Goal: Task Accomplishment & Management: Manage account settings

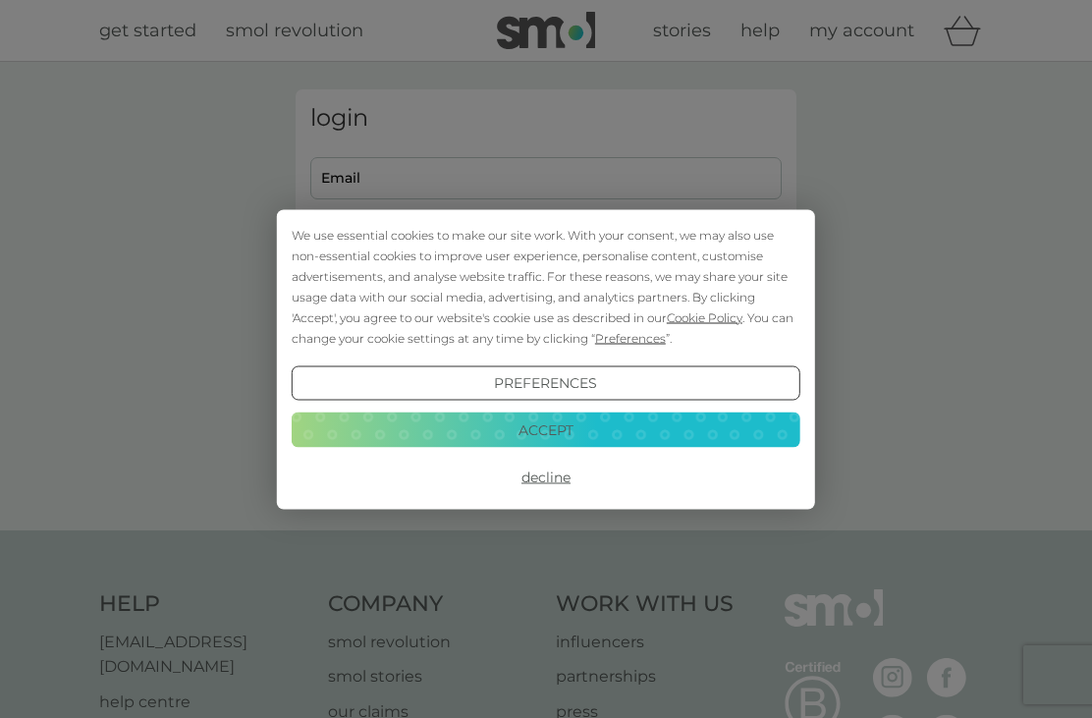
click at [623, 435] on button "Accept" at bounding box center [546, 429] width 508 height 35
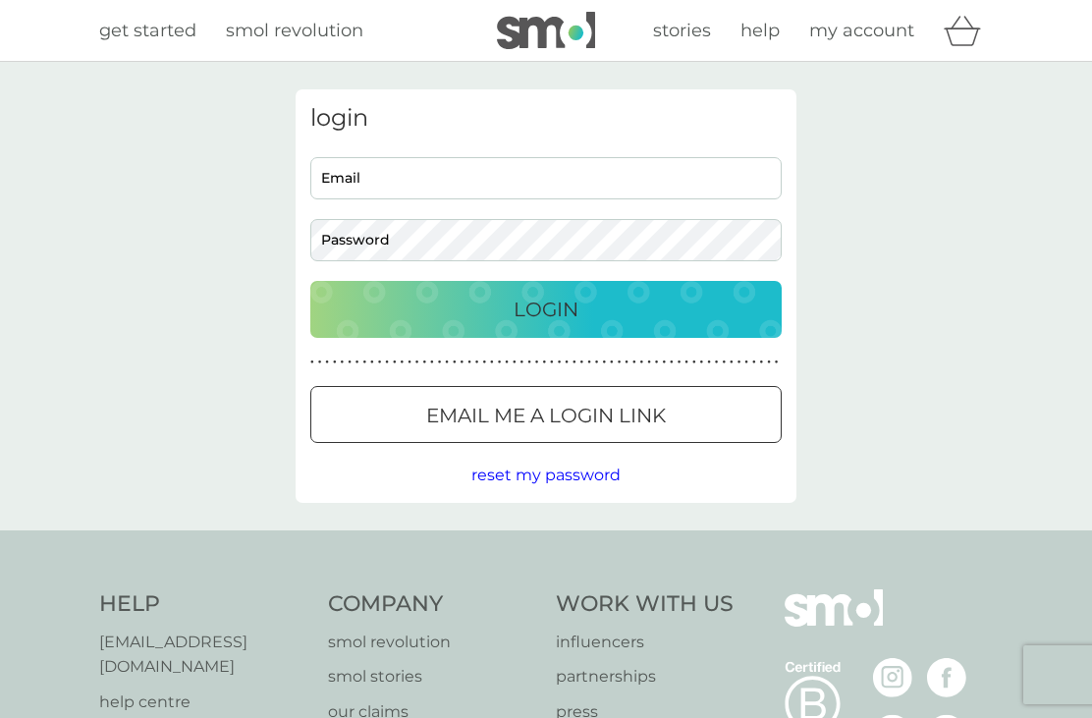
click at [745, 177] on input "Email" at bounding box center [545, 178] width 471 height 42
type input "[EMAIL_ADDRESS][DOMAIN_NAME]"
click at [553, 301] on p "Login" at bounding box center [545, 309] width 65 height 31
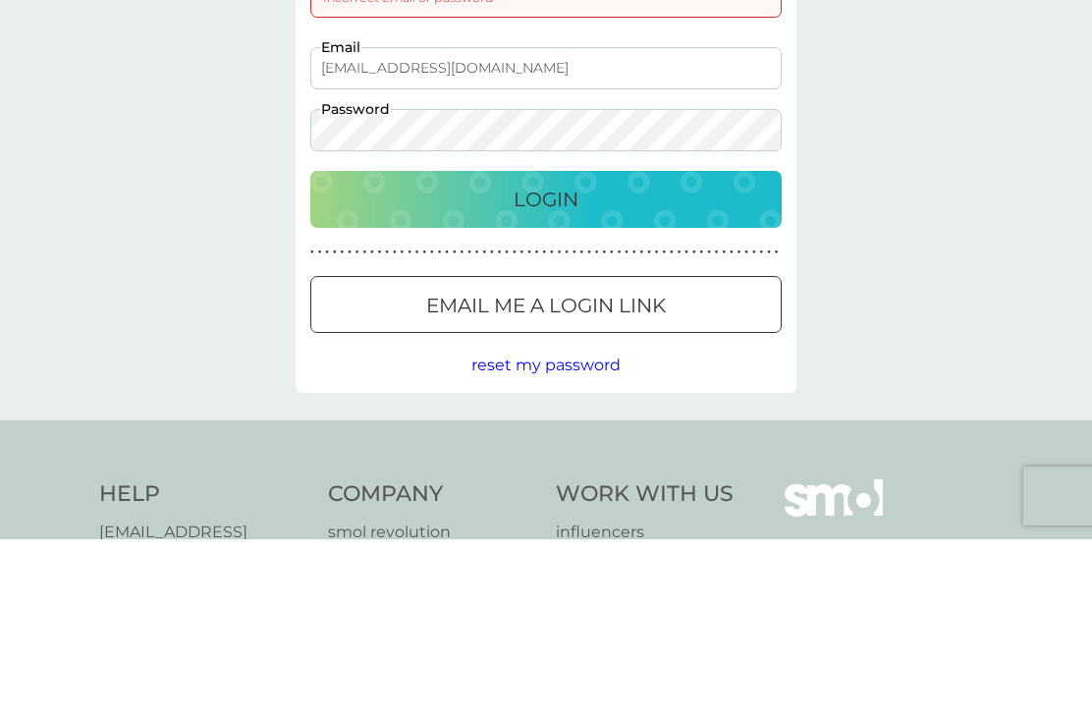
click at [681, 455] on button "Email me a login link" at bounding box center [545, 483] width 471 height 57
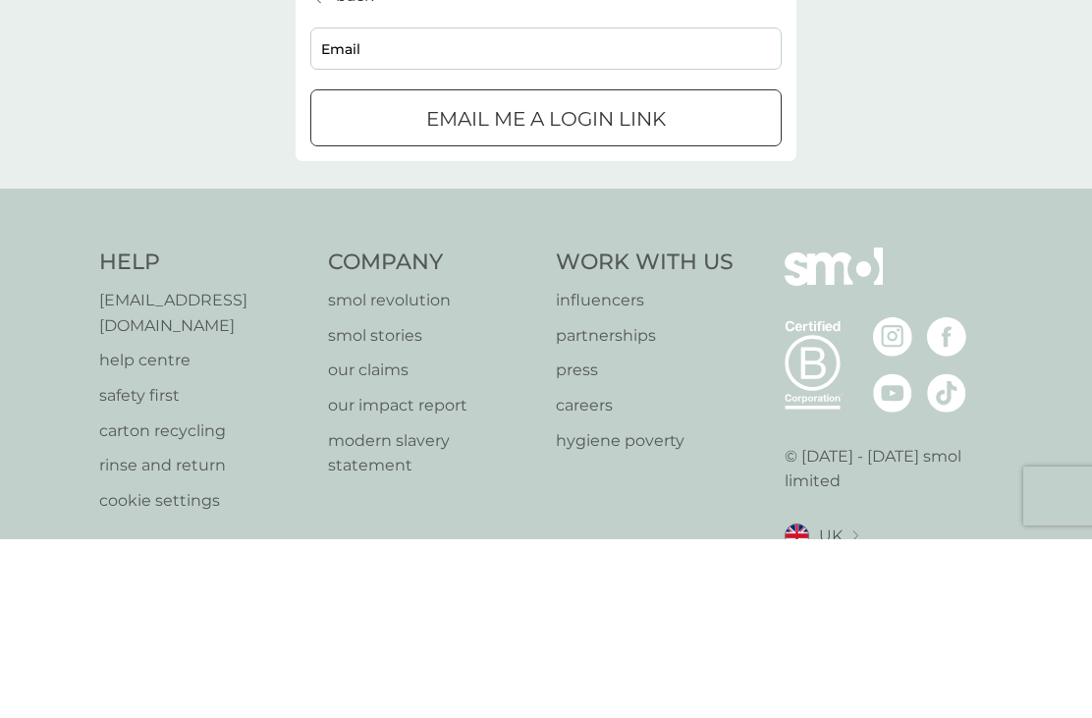
scroll to position [26, 0]
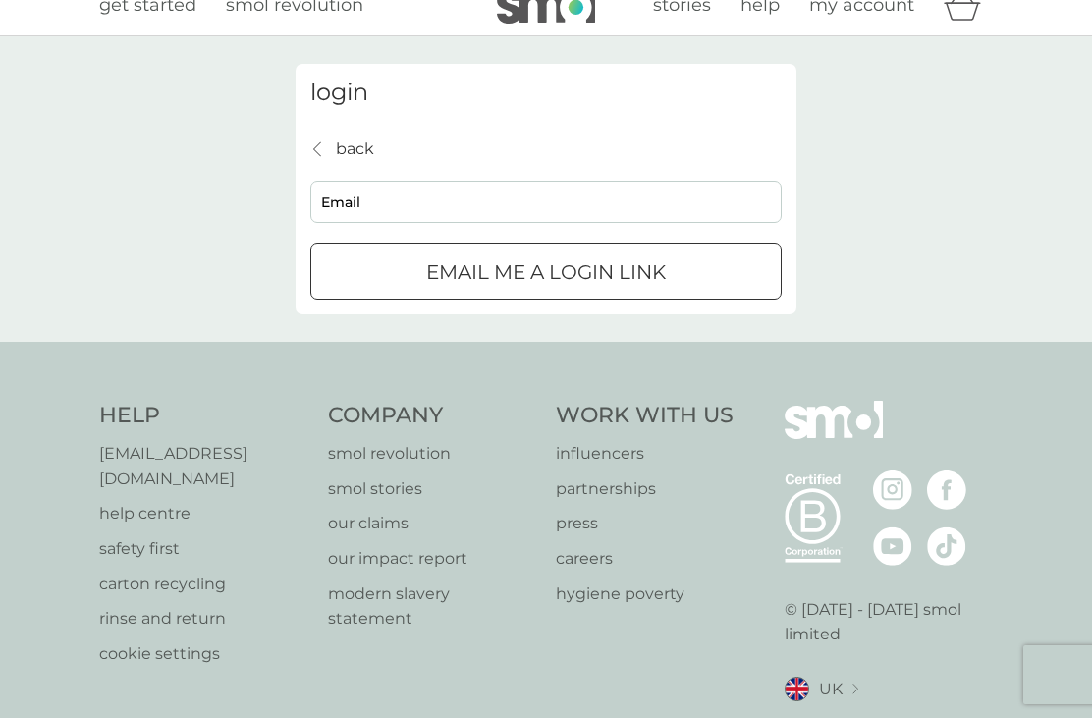
click at [719, 198] on input "Email" at bounding box center [545, 202] width 471 height 42
type input "rmkd.bird@gmail.com"
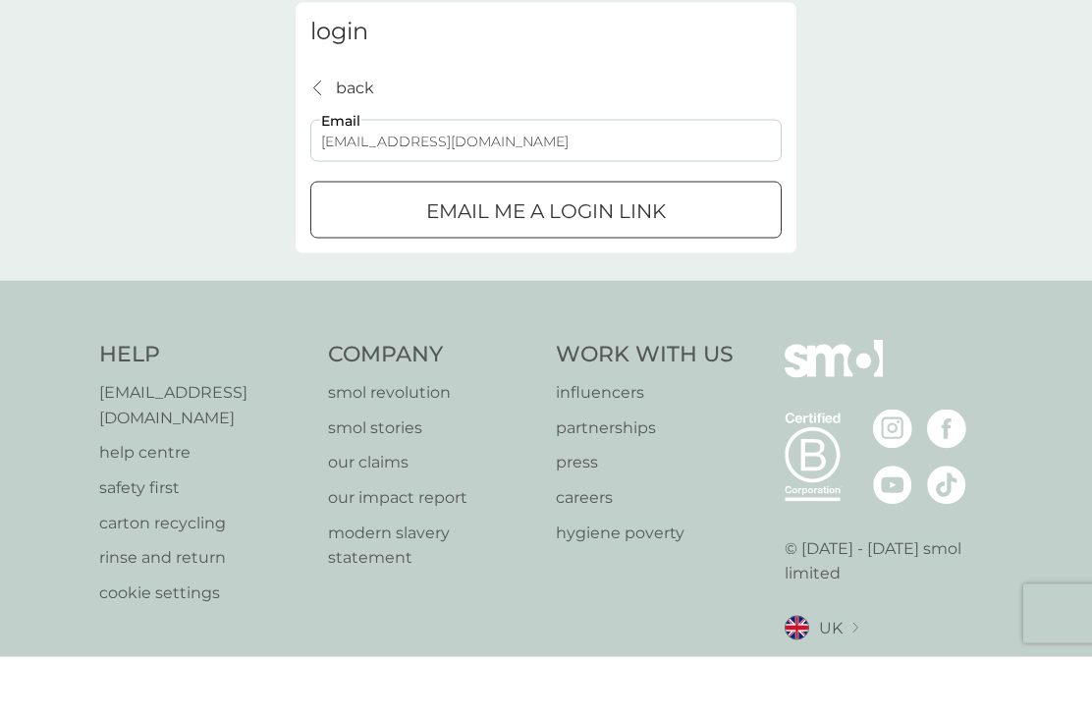
click at [745, 256] on div "Email me a login link" at bounding box center [545, 271] width 469 height 31
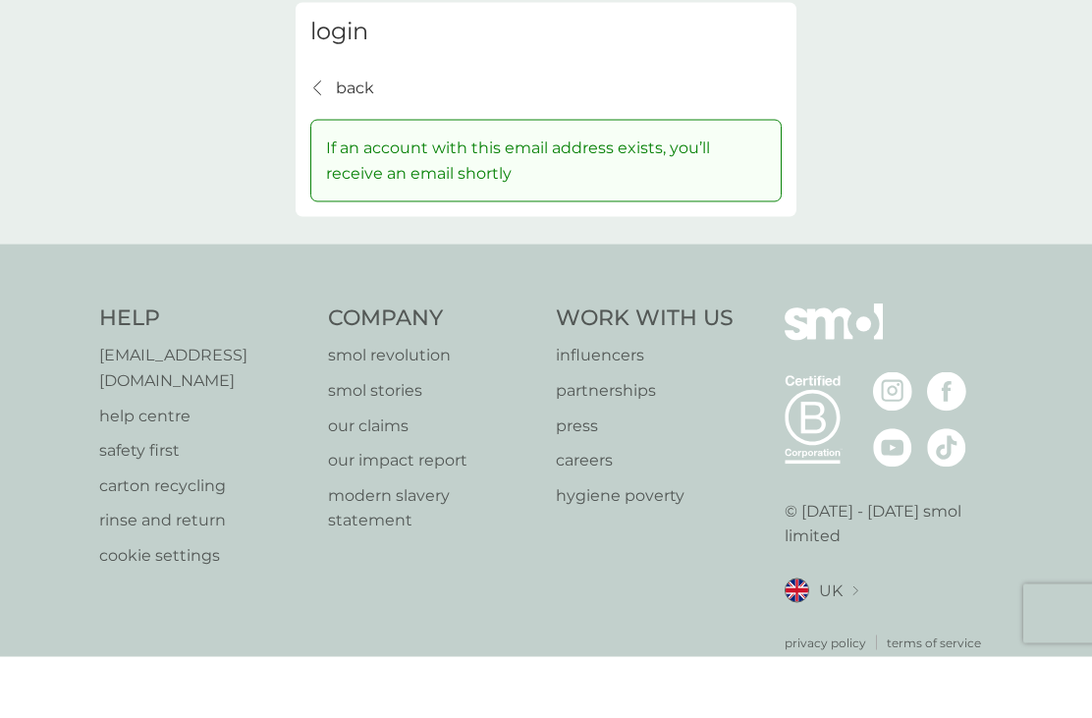
scroll to position [0, 0]
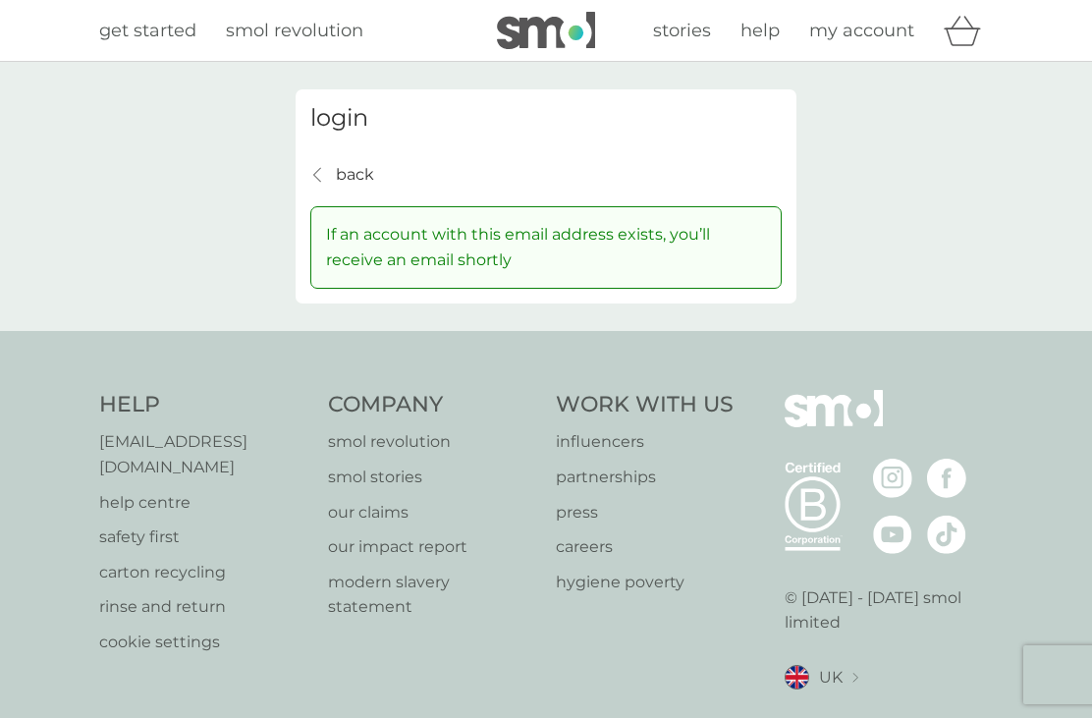
click at [360, 175] on p "back" at bounding box center [355, 175] width 38 height 26
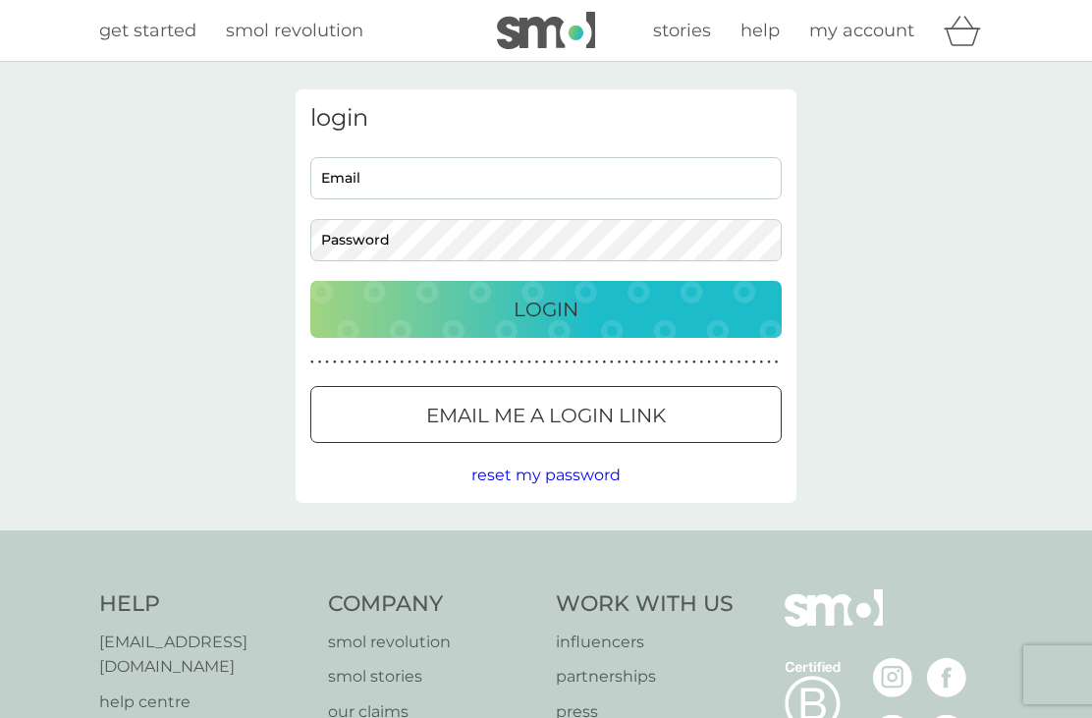
click at [642, 173] on input "Email" at bounding box center [545, 178] width 471 height 42
type input "thegonegirl01@gmail.com"
click at [595, 309] on div "Login" at bounding box center [546, 309] width 432 height 31
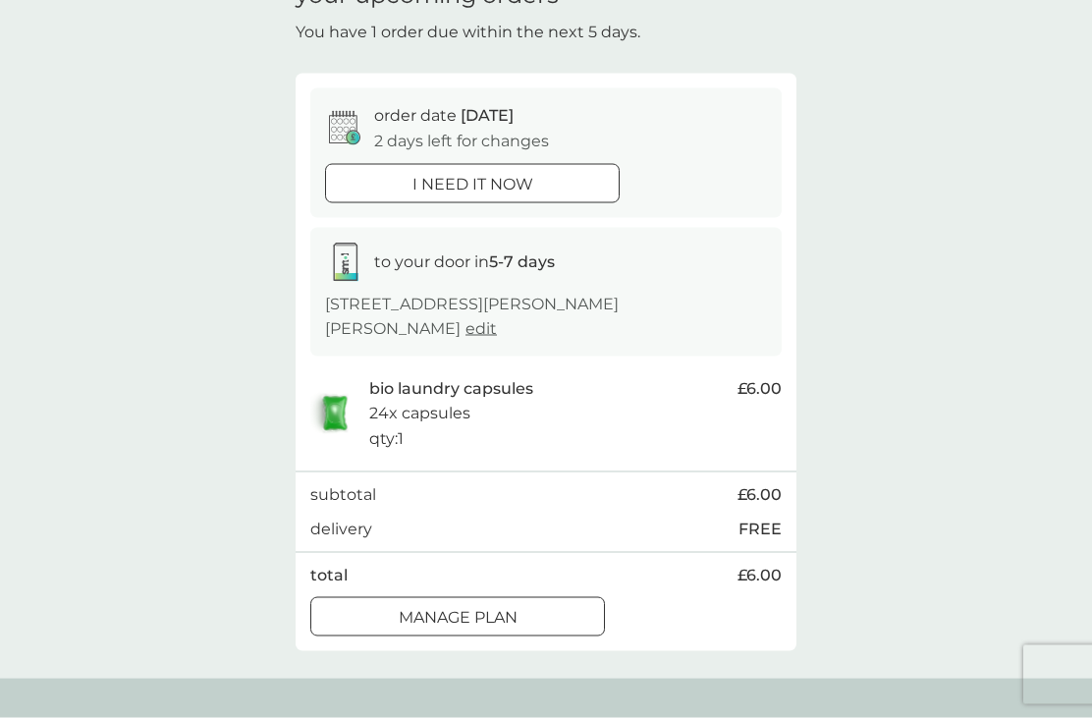
scroll to position [109, 0]
click at [528, 605] on div "Manage plan" at bounding box center [457, 617] width 293 height 26
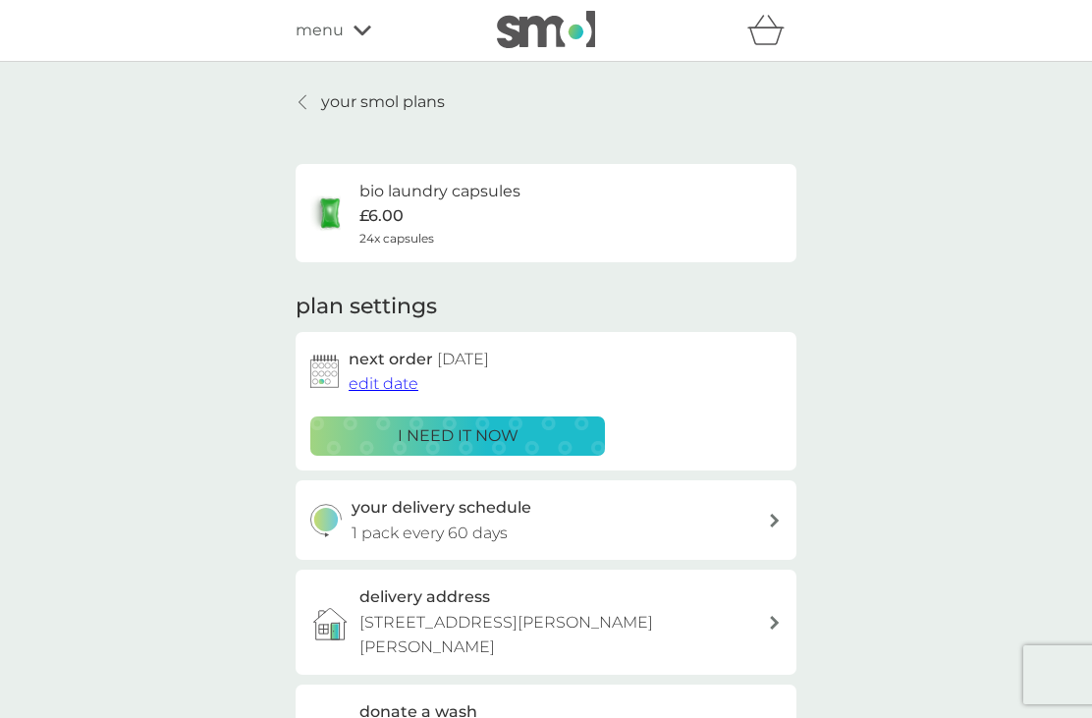
click at [402, 385] on span "edit date" at bounding box center [383, 383] width 70 height 19
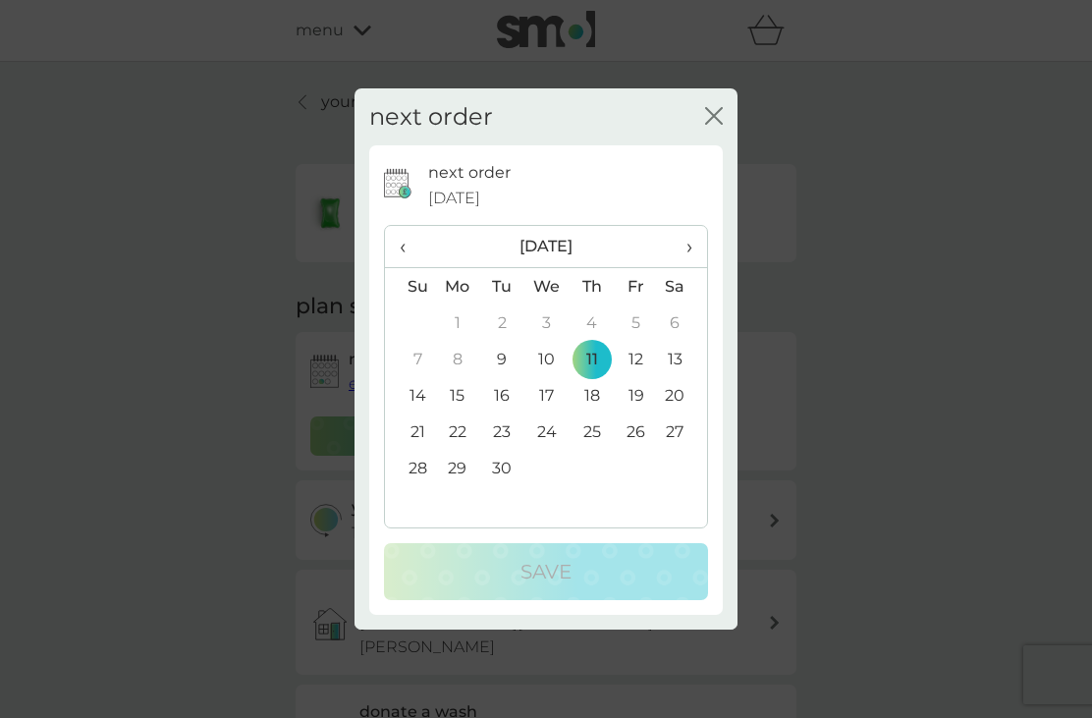
click at [693, 268] on th "›" at bounding box center [682, 247] width 49 height 42
click at [680, 377] on td "11" at bounding box center [682, 359] width 49 height 36
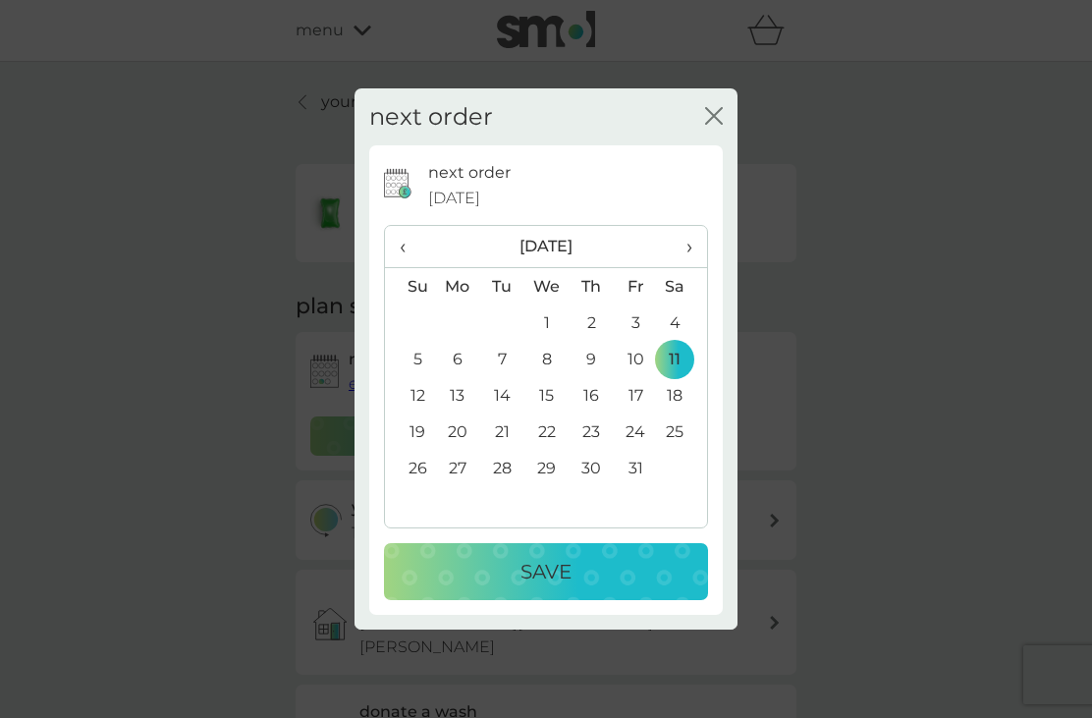
click at [507, 587] on div "Save" at bounding box center [545, 571] width 285 height 31
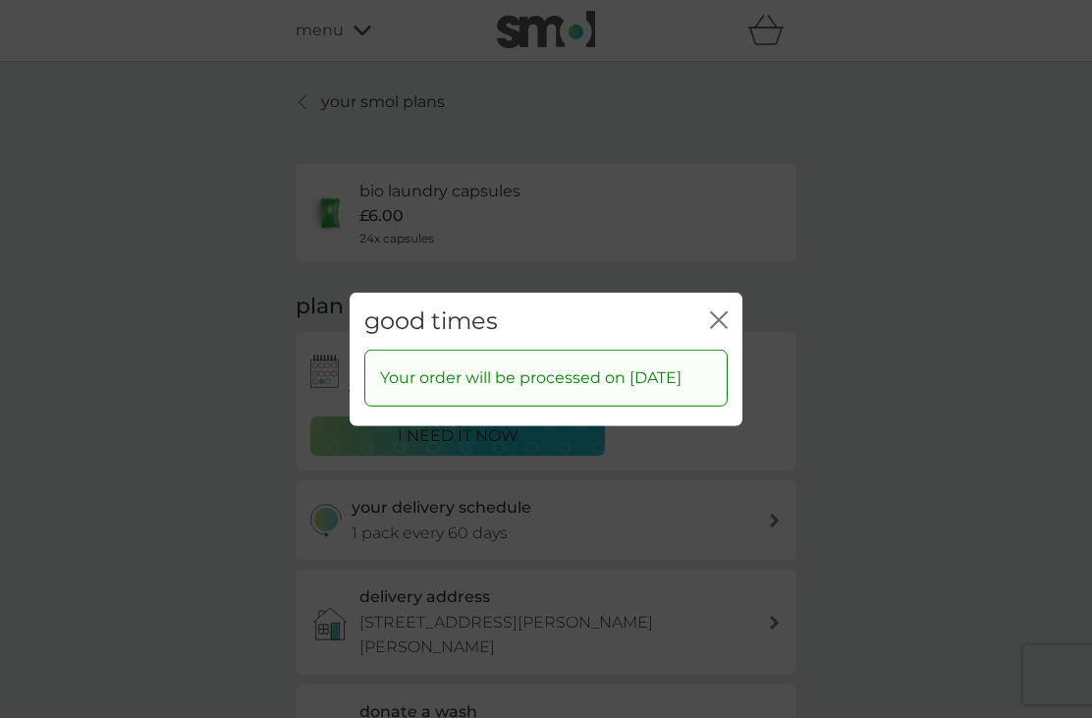
click at [717, 328] on icon "close" at bounding box center [719, 319] width 18 height 18
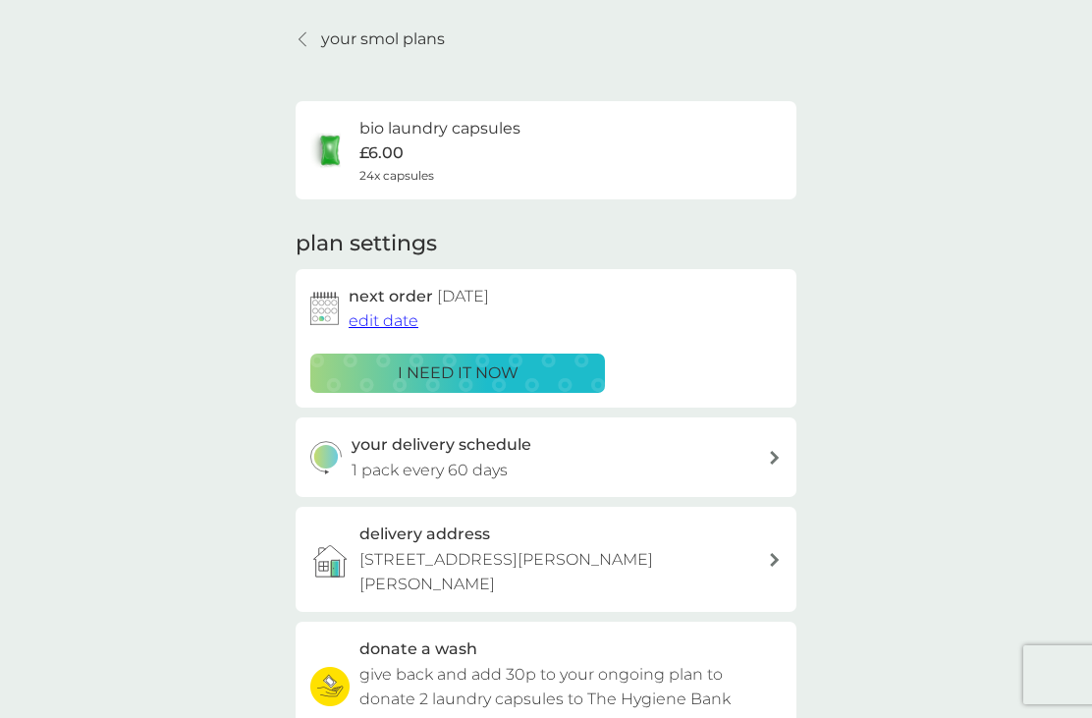
scroll to position [34, 0]
